Goal: Task Accomplishment & Management: Complete application form

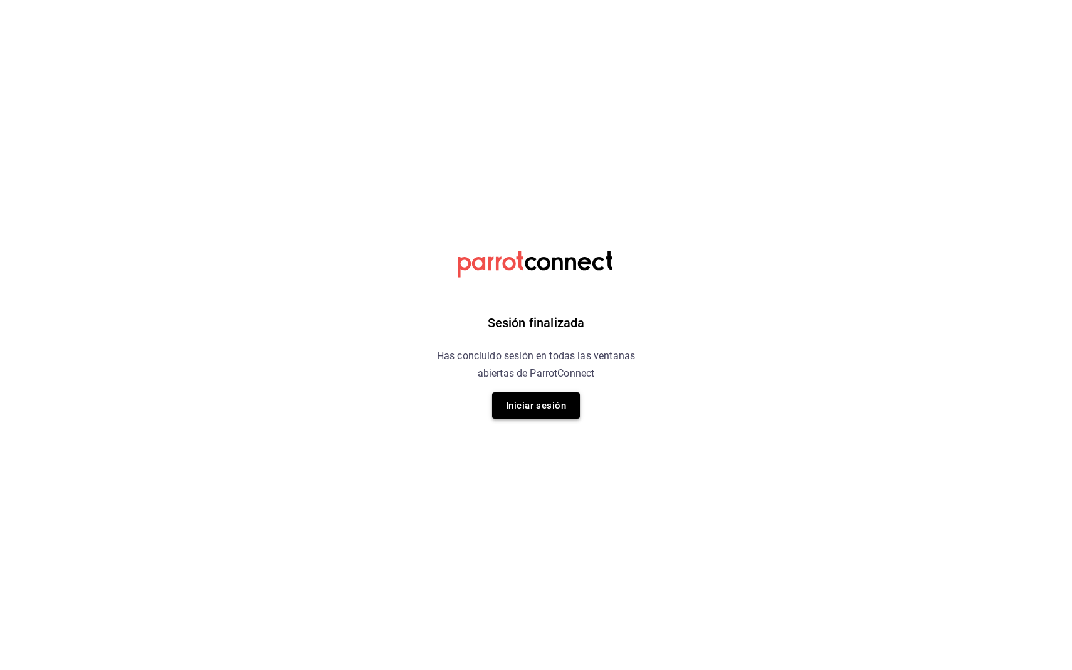
click at [545, 408] on button "Iniciar sesión" at bounding box center [536, 405] width 88 height 26
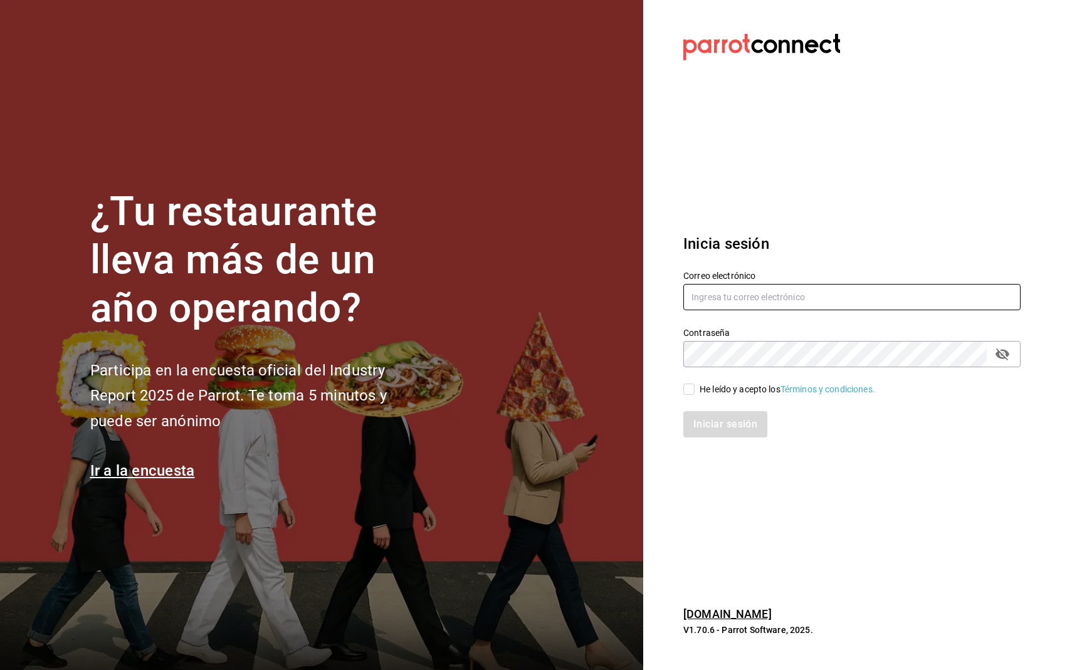
click at [734, 303] on input "text" at bounding box center [851, 297] width 337 height 26
type input "[EMAIL_ADDRESS][DOMAIN_NAME]"
click at [690, 384] on input "He leído y acepto los Términos y condiciones." at bounding box center [688, 389] width 11 height 11
checkbox input "true"
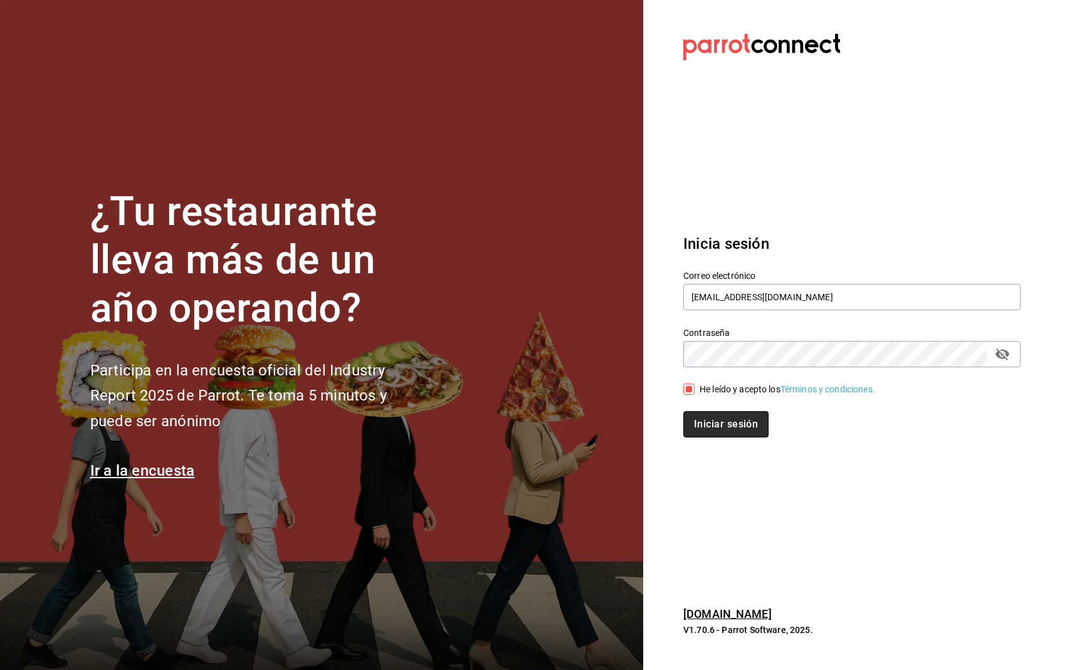
click at [710, 414] on button "Iniciar sesión" at bounding box center [725, 424] width 85 height 26
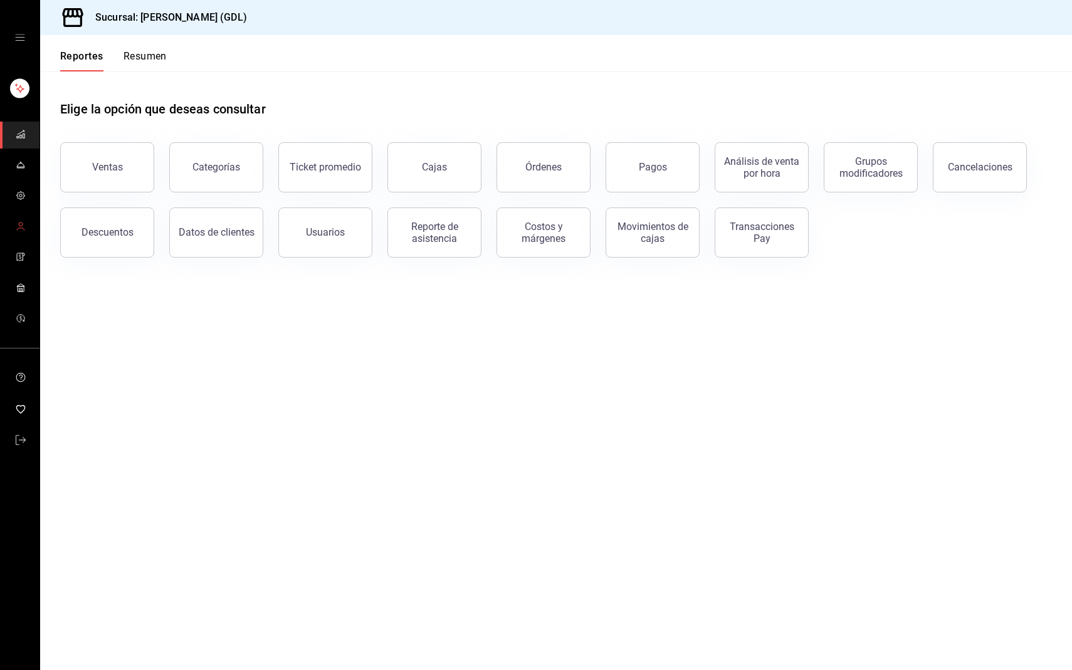
click at [20, 226] on circle "mailbox folders" at bounding box center [21, 225] width 4 height 4
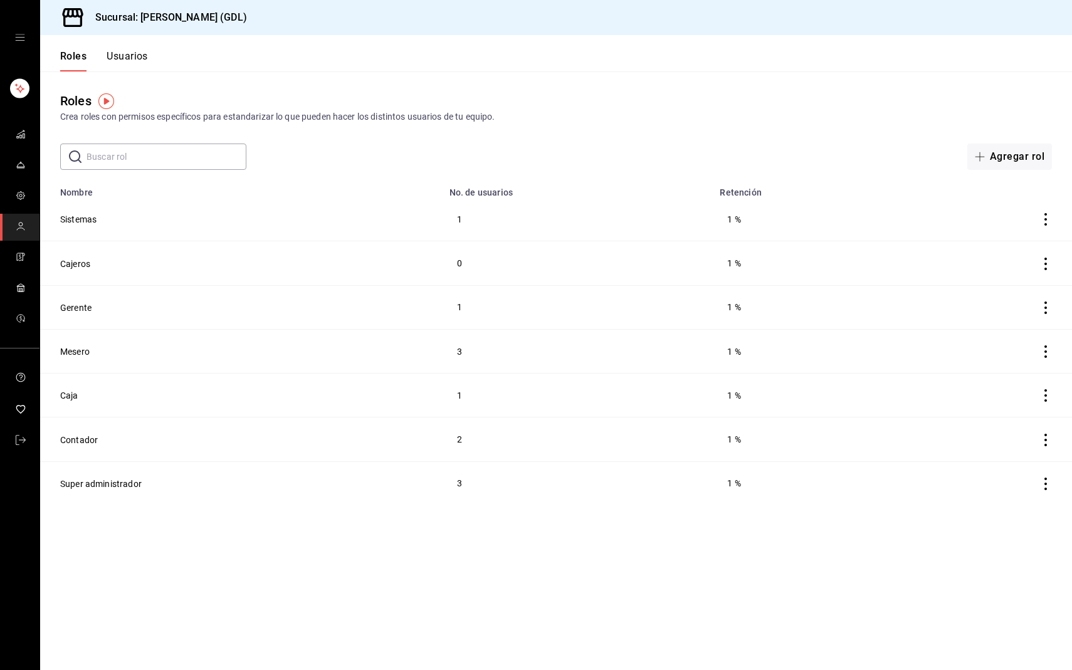
click at [118, 55] on button "Usuarios" at bounding box center [127, 60] width 41 height 21
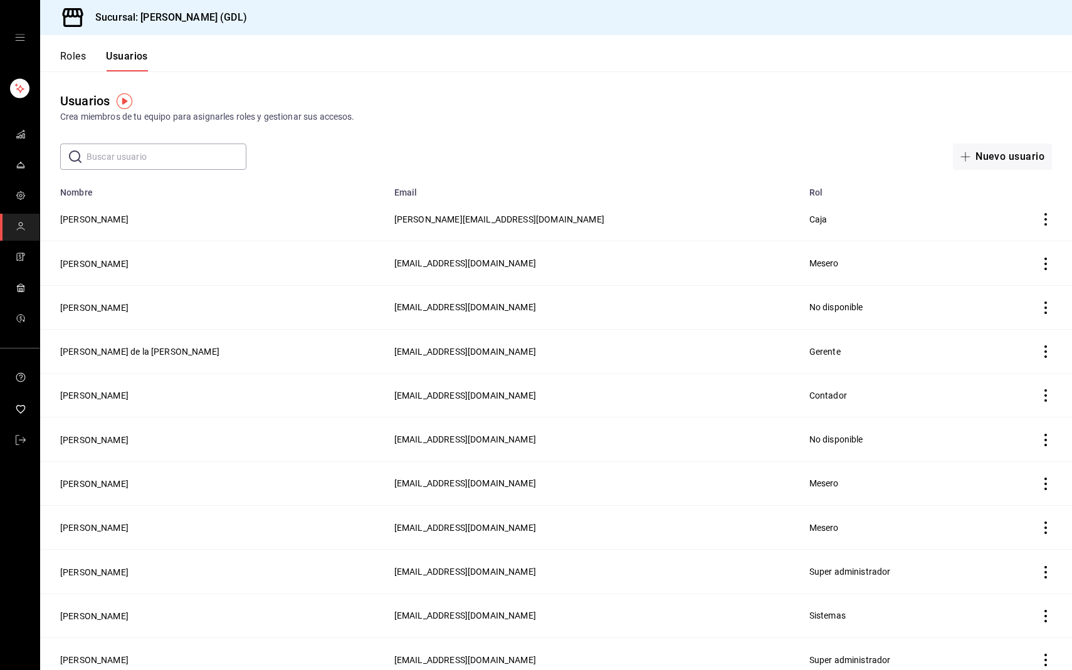
click at [1049, 221] on icon "actions" at bounding box center [1045, 219] width 13 height 13
click at [874, 204] on div at bounding box center [536, 335] width 1072 height 670
click at [65, 61] on button "Roles" at bounding box center [73, 60] width 26 height 21
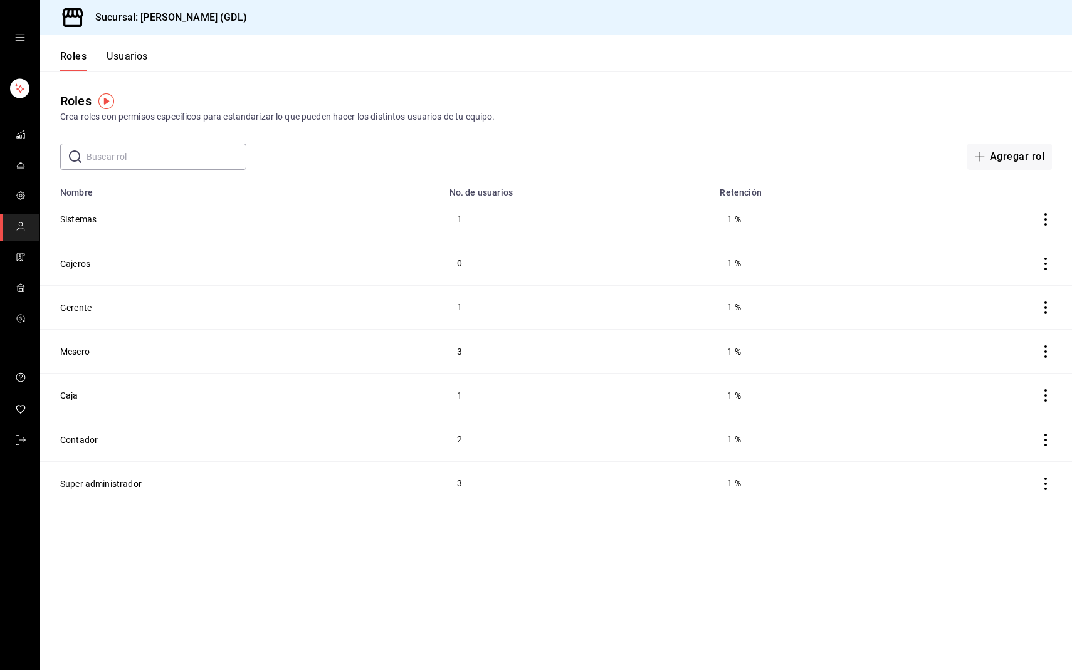
click at [136, 67] on button "Usuarios" at bounding box center [127, 60] width 41 height 21
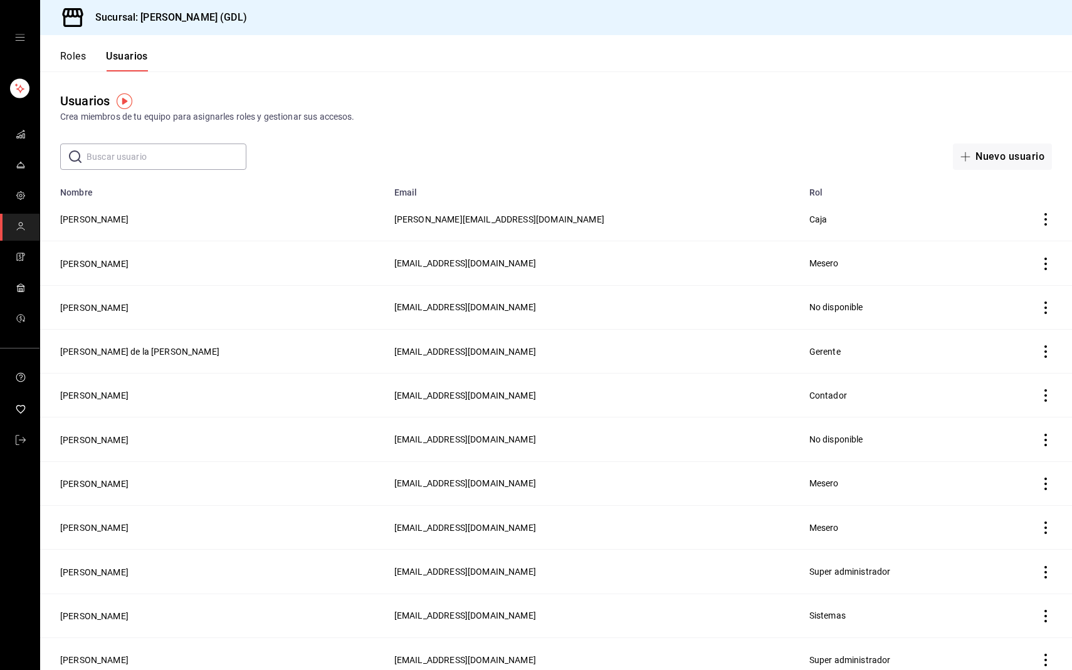
click at [1050, 220] on icon "actions" at bounding box center [1045, 219] width 13 height 13
click at [1006, 245] on li "Eliminar" at bounding box center [999, 236] width 105 height 35
click at [990, 255] on button "Eliminar" at bounding box center [989, 261] width 83 height 26
click at [991, 149] on button "Nuevo usuario" at bounding box center [1002, 157] width 99 height 26
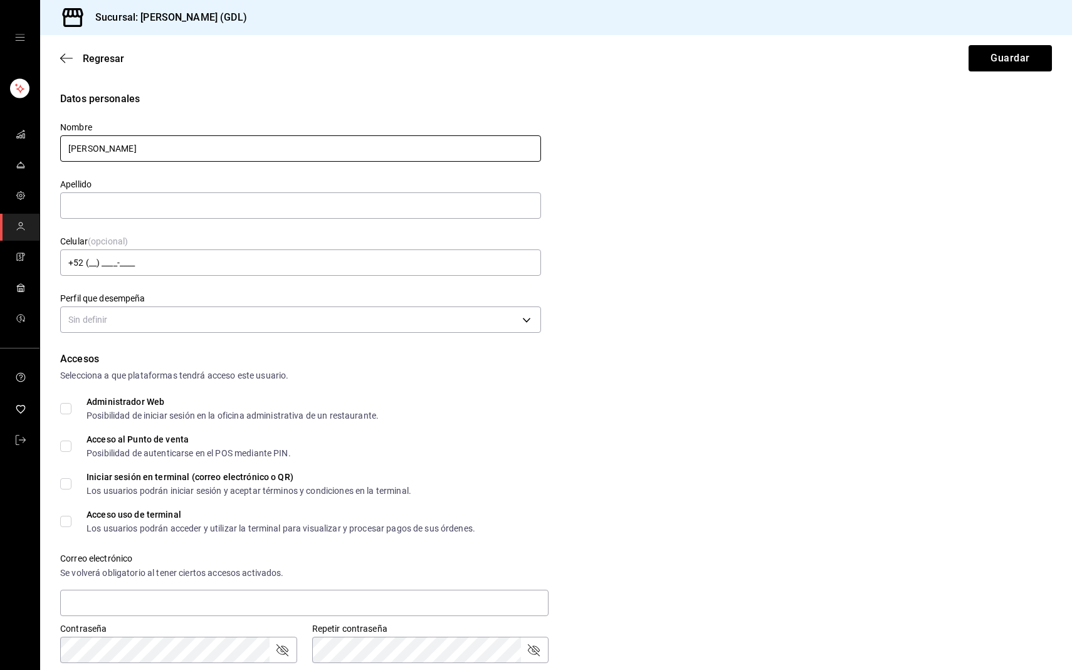
type input "Paulina"
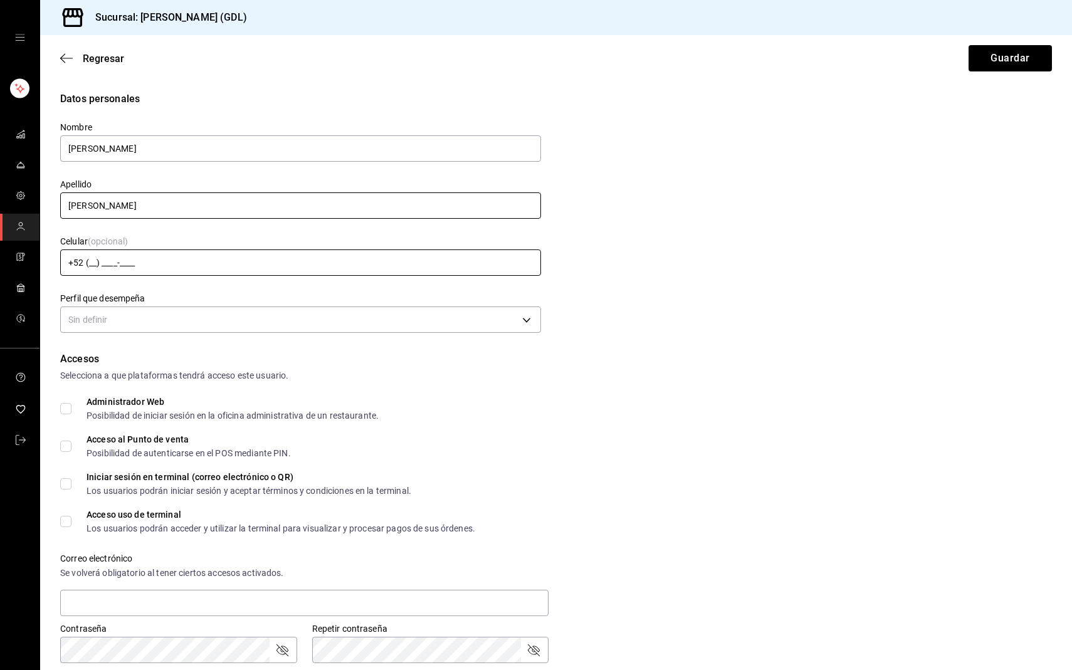
type input "Zepeda"
click at [102, 264] on input "+52 (__) ____-____" at bounding box center [300, 262] width 481 height 26
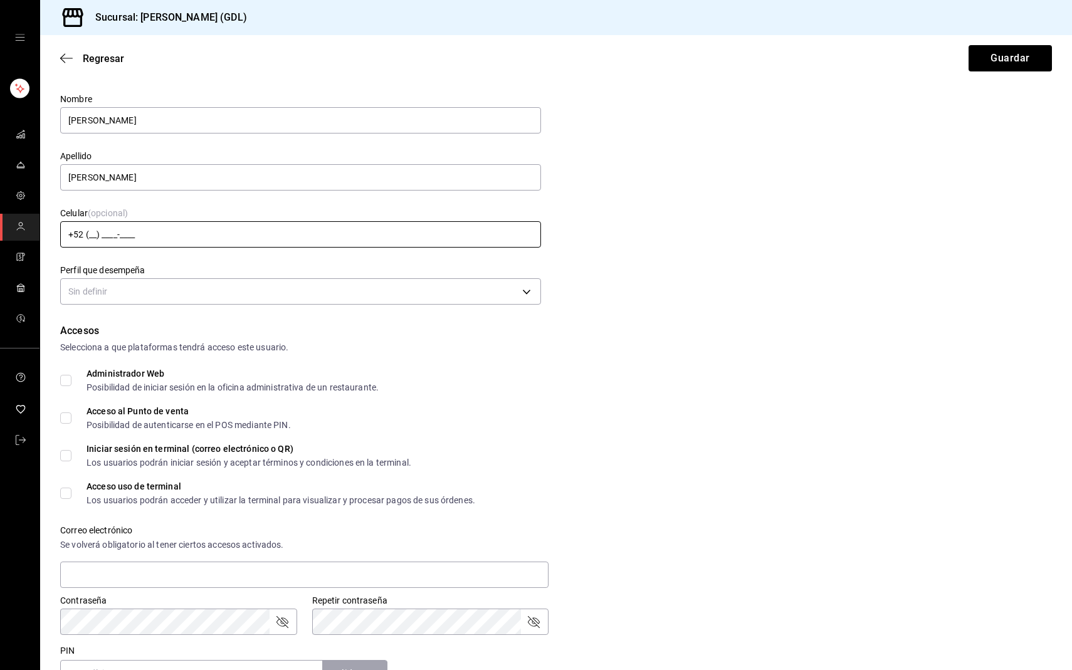
scroll to position [55, 0]
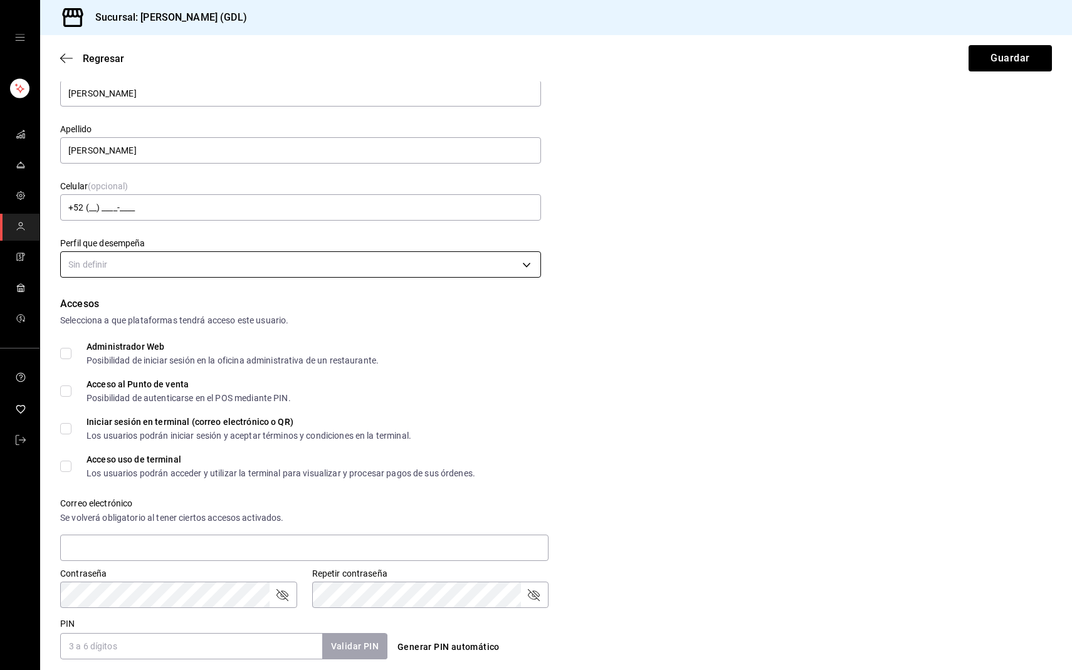
click at [164, 259] on body "Sucursal: Rita (GDL) Regresar Guardar Datos personales Nombre Paulina Apellido …" at bounding box center [536, 335] width 1072 height 670
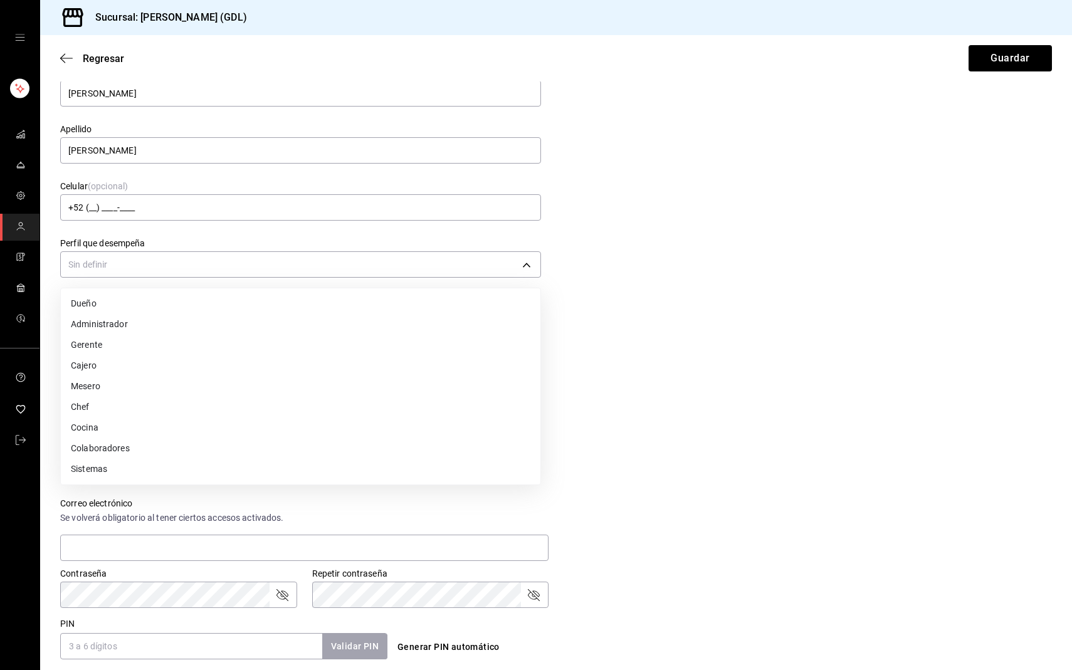
click at [158, 330] on li "Administrador" at bounding box center [301, 324] width 480 height 21
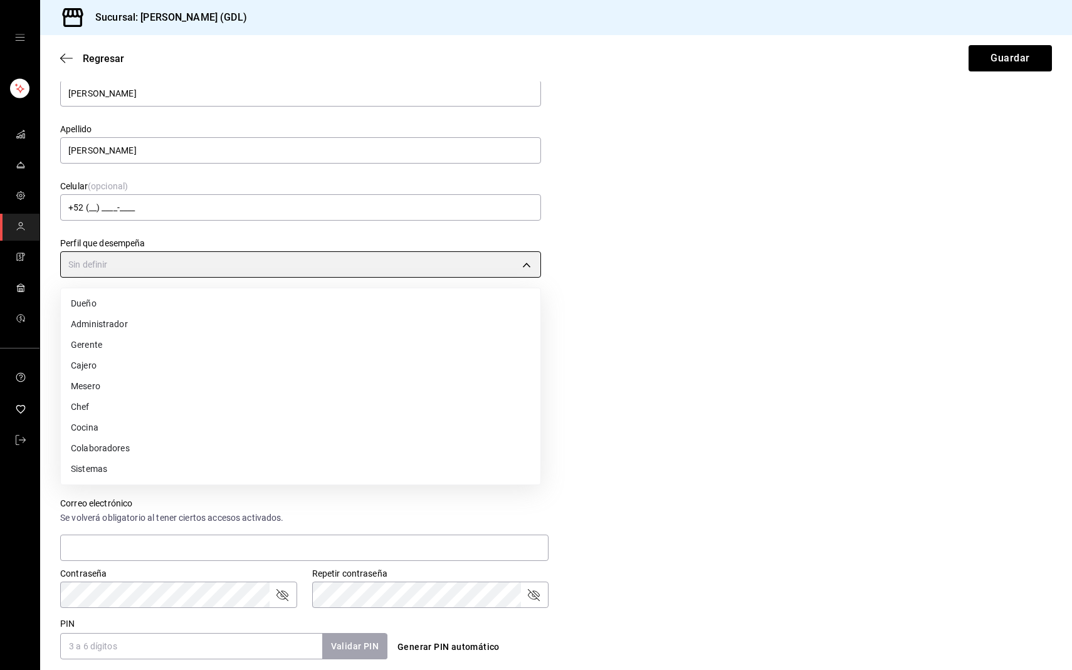
type input "ADMIN"
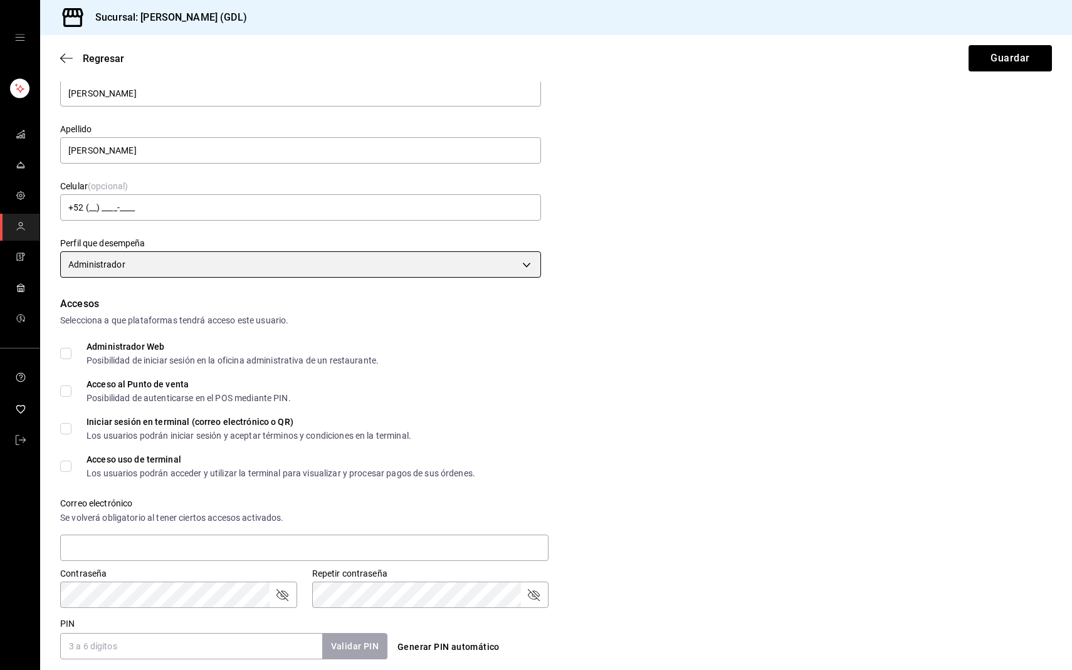
scroll to position [202, 0]
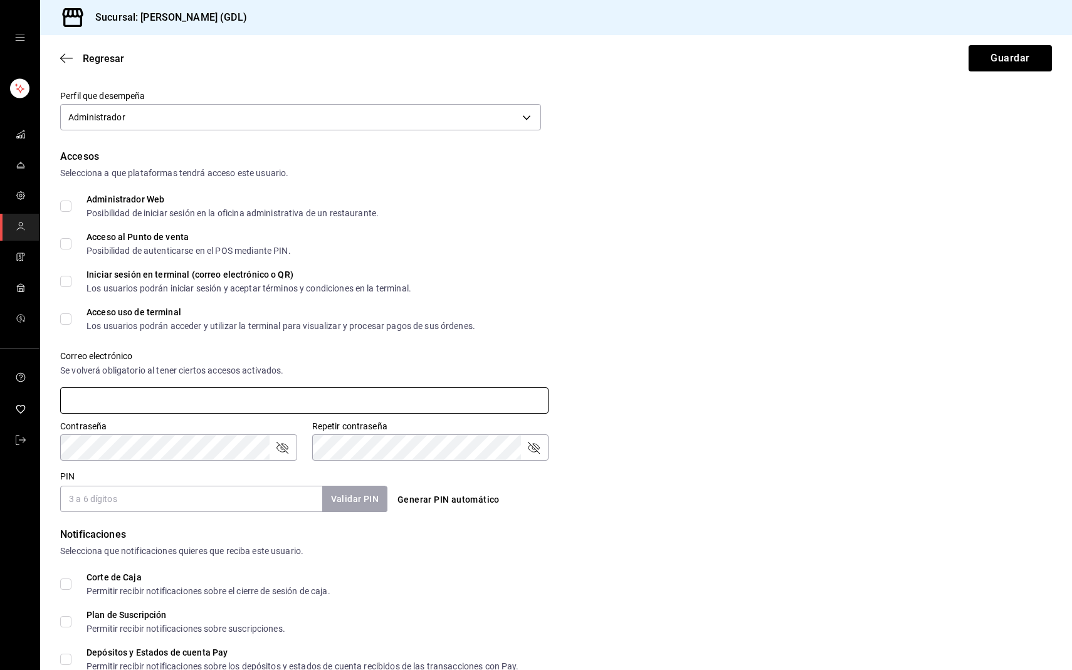
click at [155, 394] on input "text" at bounding box center [304, 400] width 488 height 26
click at [276, 416] on div "Contraseña Contraseña" at bounding box center [171, 433] width 252 height 55
click at [271, 437] on div "Contraseña" at bounding box center [178, 447] width 237 height 26
click at [278, 451] on icon "passwordField" at bounding box center [282, 447] width 15 height 15
click at [538, 449] on icon "passwordField" at bounding box center [533, 447] width 15 height 15
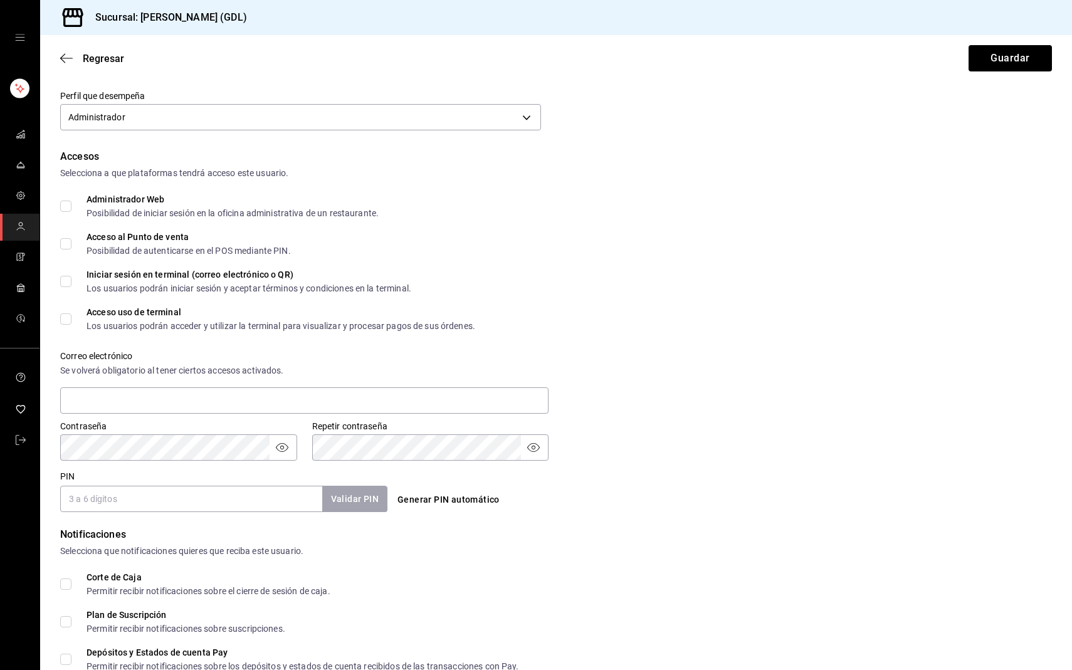
click at [279, 497] on input "PIN" at bounding box center [191, 499] width 262 height 26
click at [281, 501] on input "2022" at bounding box center [191, 499] width 262 height 26
type input "2022"
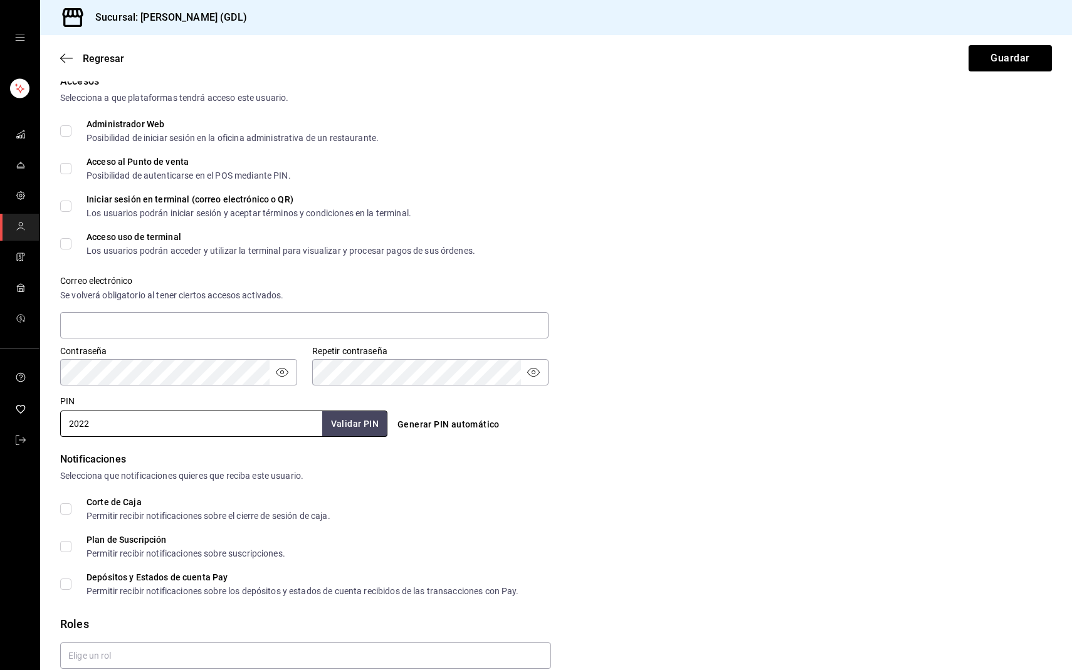
scroll to position [332, 0]
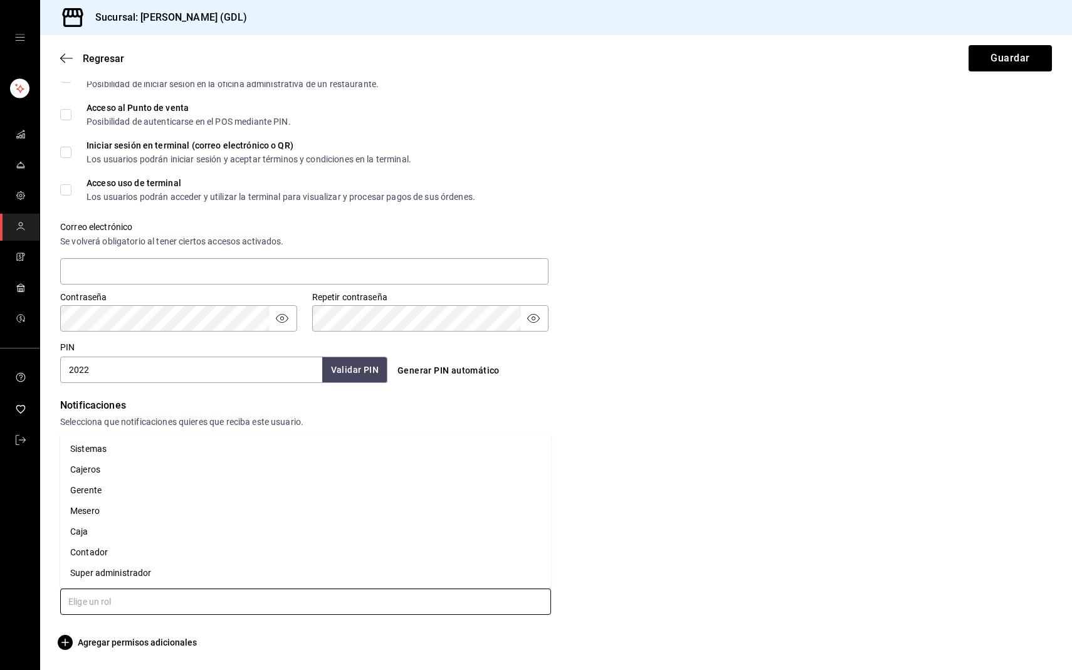
click at [152, 601] on input "text" at bounding box center [305, 602] width 491 height 26
click at [126, 490] on li "Gerente" at bounding box center [305, 490] width 491 height 21
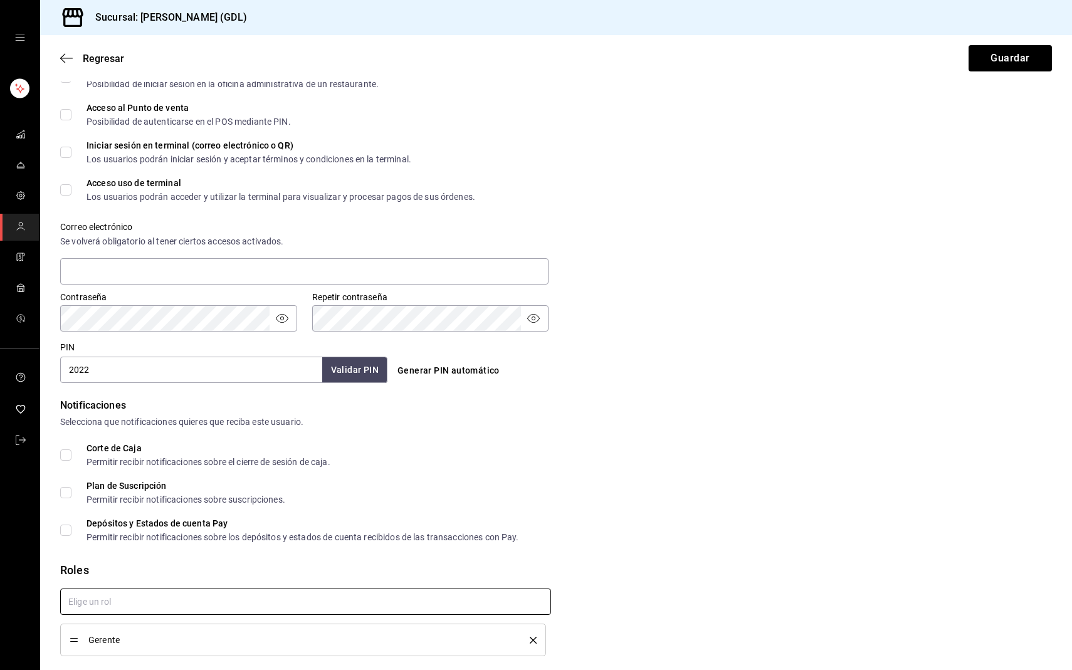
checkbox input "true"
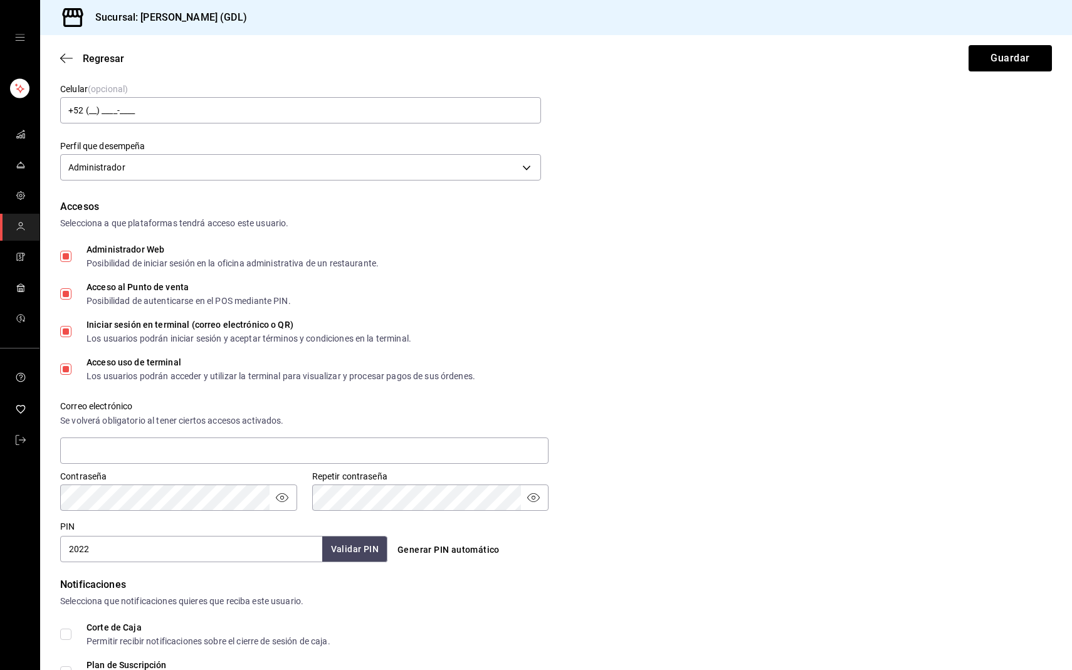
scroll to position [0, 0]
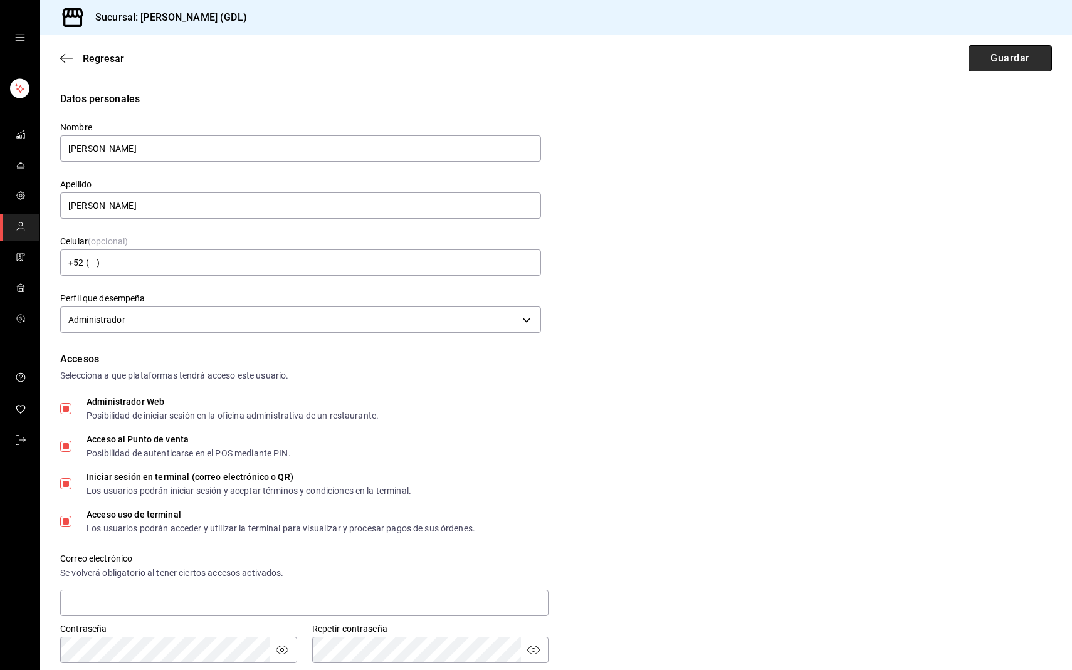
click at [1005, 62] on button "Guardar" at bounding box center [1009, 58] width 83 height 26
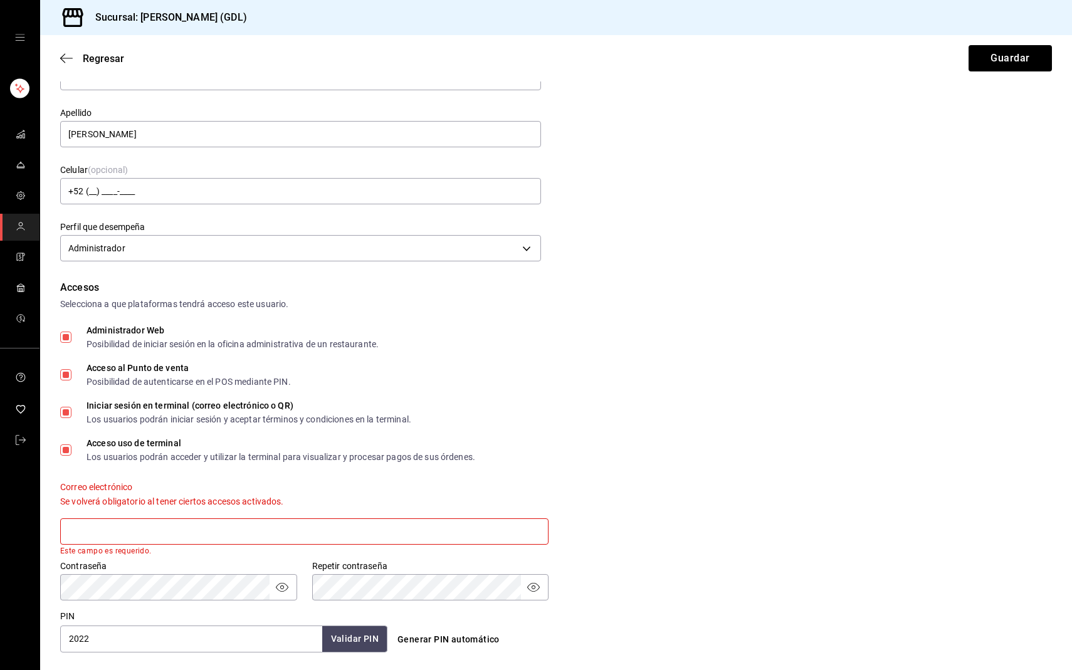
scroll to position [170, 0]
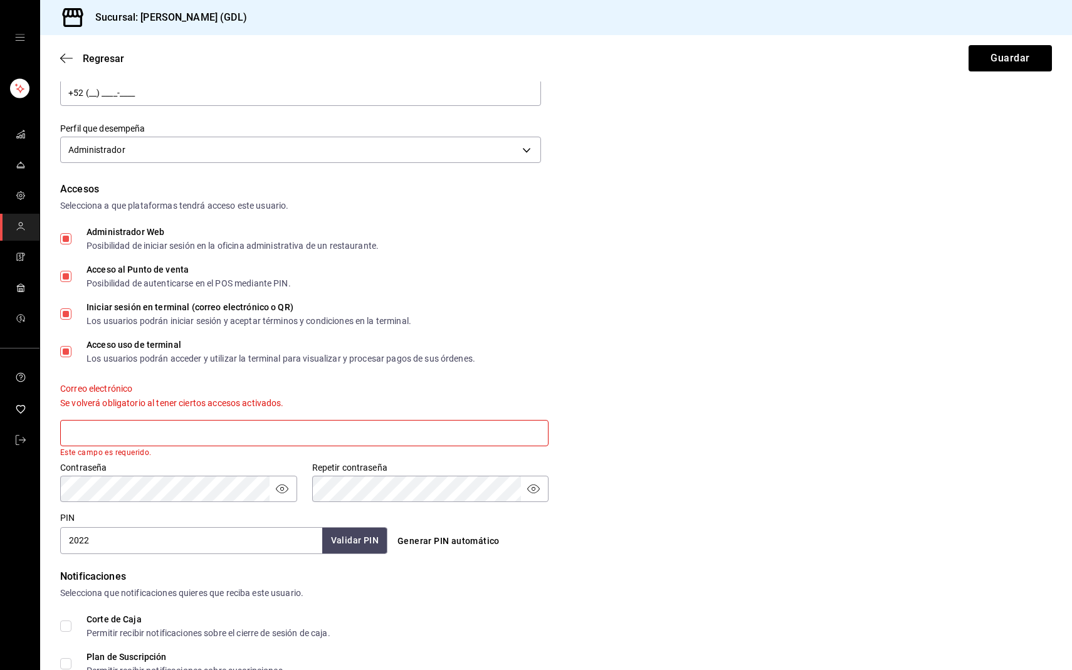
click at [179, 430] on input "text" at bounding box center [304, 433] width 488 height 26
type input "pzepe"
type input "pzepeda@eci.edu.mx"
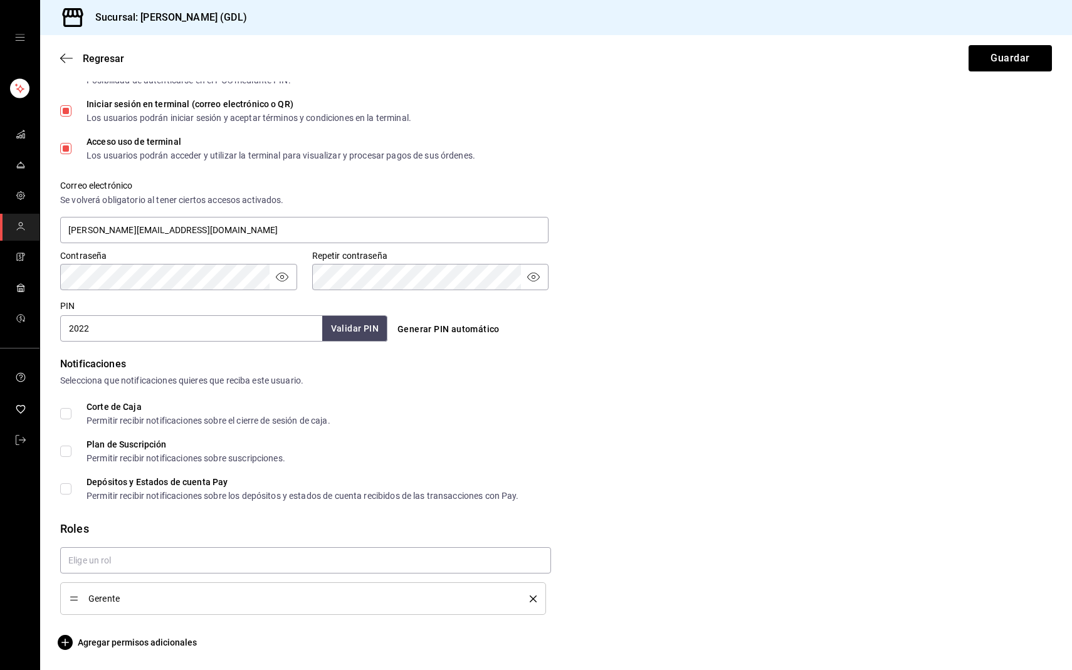
scroll to position [0, 0]
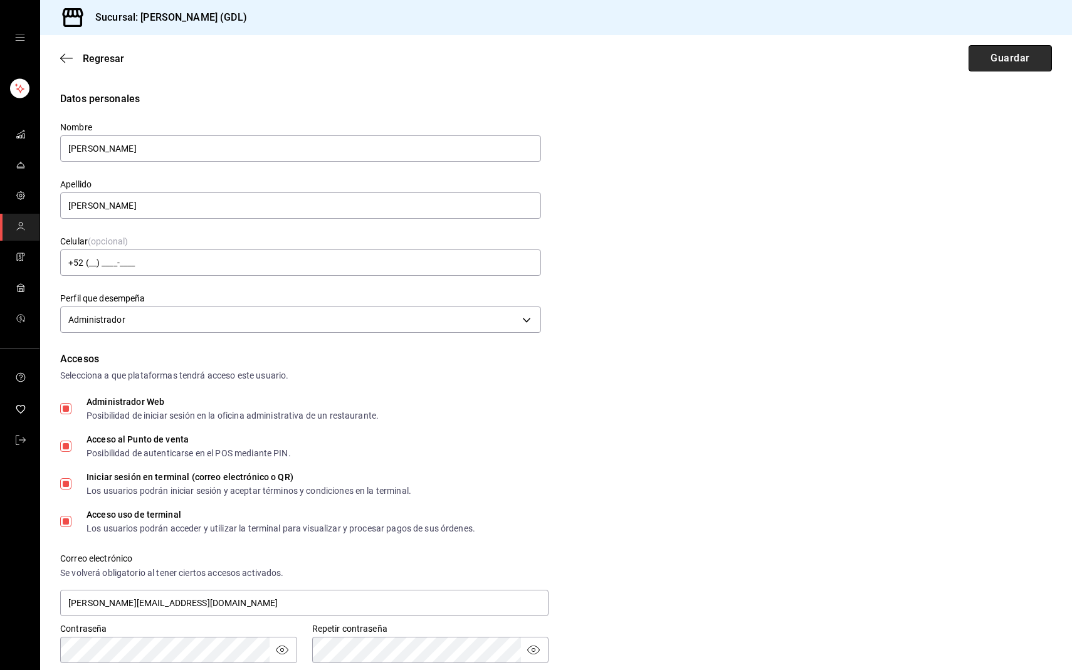
click at [1010, 65] on button "Guardar" at bounding box center [1009, 58] width 83 height 26
